Goal: Entertainment & Leisure: Consume media (video, audio)

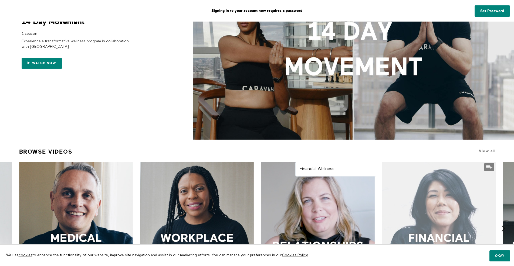
scroll to position [110, 0]
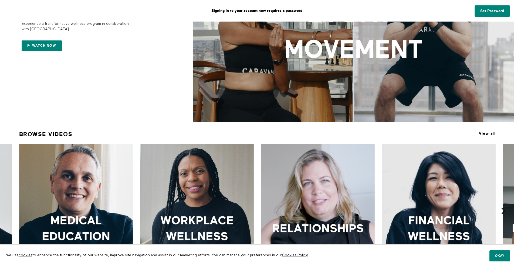
click at [466, 135] on span "View all" at bounding box center [487, 134] width 17 height 4
click at [466, 131] on h1 "View all" at bounding box center [451, 134] width 90 height 10
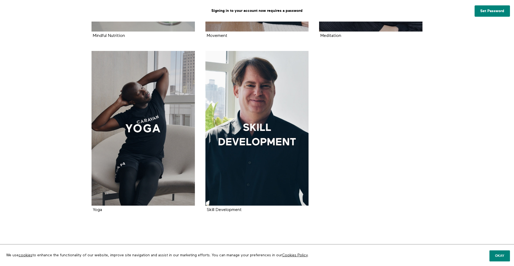
scroll to position [616, 0]
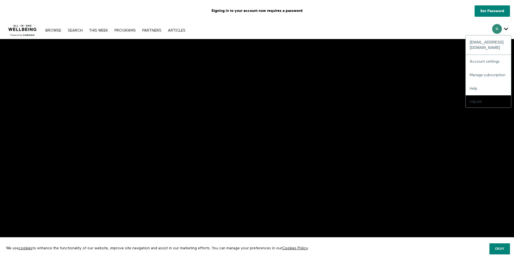
drag, startPoint x: 217, startPoint y: 38, endPoint x: 506, endPoint y: 27, distance: 289.2
click at [507, 27] on icon "Secondary" at bounding box center [506, 29] width 4 height 8
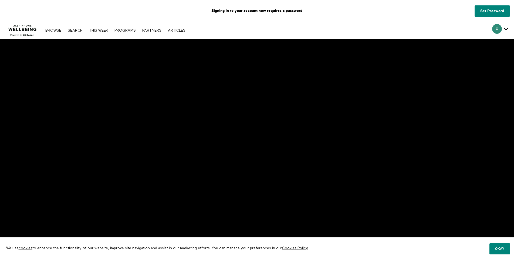
drag, startPoint x: 416, startPoint y: 22, endPoint x: 392, endPoint y: 23, distance: 24.0
click at [416, 22] on div "G genesio@jaaq.org Account settings Manage subscription Help Log out" at bounding box center [433, 30] width 161 height 17
click at [492, 247] on button "Okay" at bounding box center [499, 248] width 21 height 11
click at [501, 254] on span "We use cookies to enhance the functionality of our website, improve site naviga…" at bounding box center [257, 248] width 514 height 22
click at [501, 253] on button "Okay" at bounding box center [499, 248] width 21 height 11
